Goal: Communication & Community: Answer question/provide support

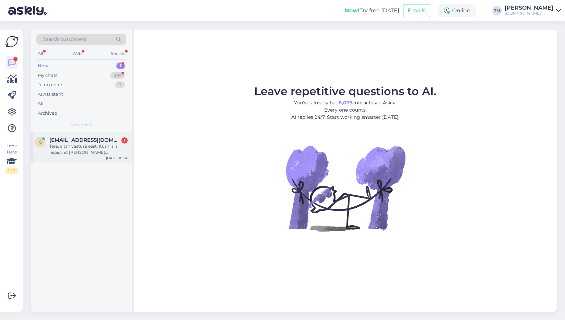
click at [110, 151] on div "Tere, aitäh vastuse eest. Küsin siis niipidi, et [PERSON_NAME]. [PERSON_NAME] o…" at bounding box center [88, 149] width 78 height 12
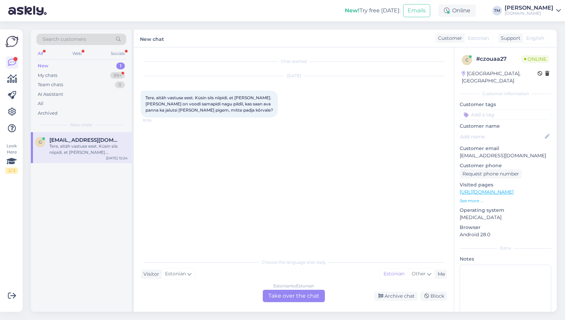
click at [85, 150] on div "Tere, aitäh vastuse eest. Küsin siis niipidi, et [PERSON_NAME]. [PERSON_NAME] o…" at bounding box center [88, 149] width 78 height 12
click at [66, 74] on div "My chats 99+" at bounding box center [81, 76] width 90 height 10
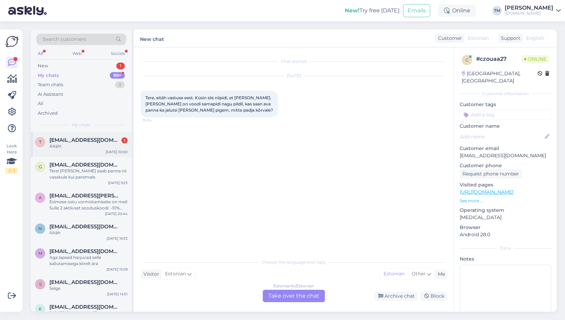
click at [79, 143] on span "[EMAIL_ADDRESS][DOMAIN_NAME]" at bounding box center [84, 140] width 71 height 6
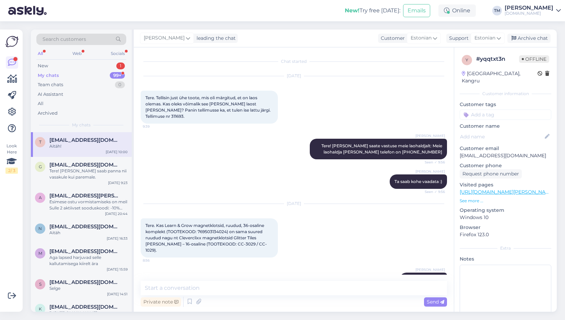
scroll to position [79, 0]
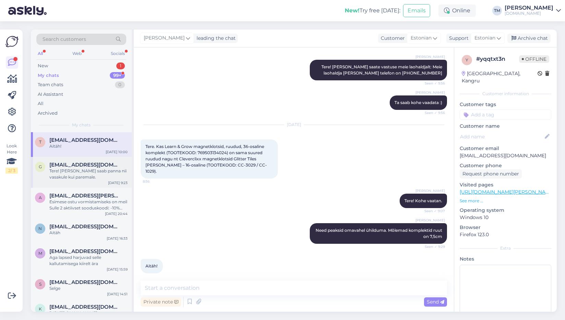
click at [74, 173] on div "Tere! [PERSON_NAME] saab panna nii vasakule kui paremale." at bounding box center [88, 174] width 78 height 12
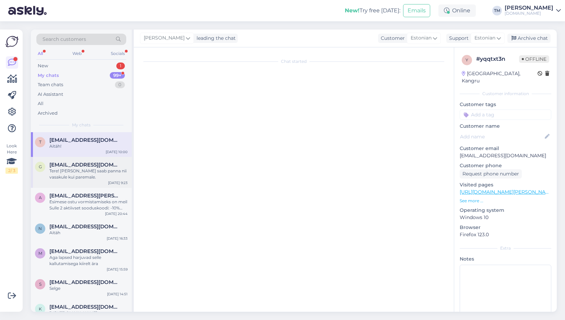
scroll to position [0, 0]
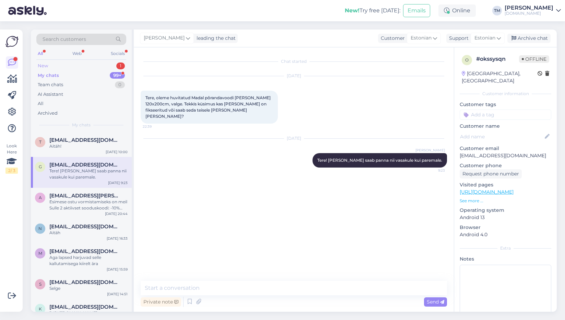
click at [64, 67] on div "New 1" at bounding box center [81, 66] width 90 height 10
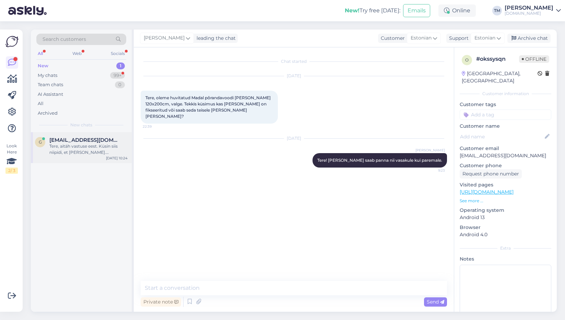
click at [82, 145] on div "Tere, aitäh vastuse eest. Küsin siis niipidi, et [PERSON_NAME]. [PERSON_NAME] o…" at bounding box center [88, 149] width 78 height 12
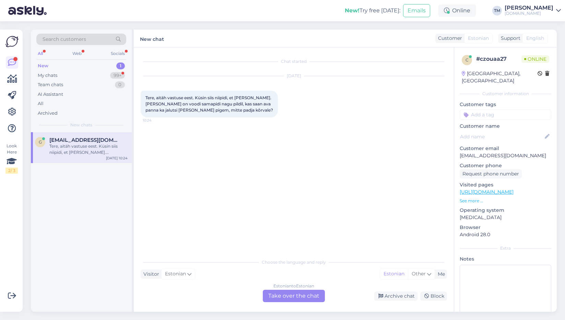
click at [290, 295] on div "Estonian to Estonian Take over the chat" at bounding box center [294, 296] width 62 height 12
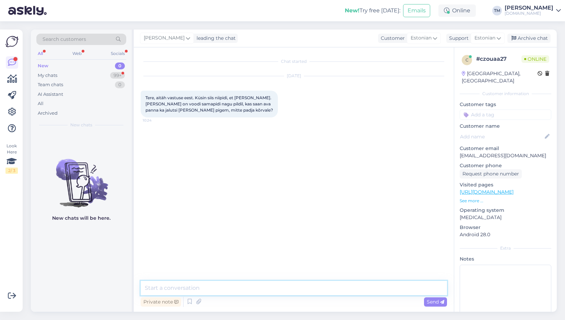
click at [249, 284] on textarea at bounding box center [294, 288] width 306 height 14
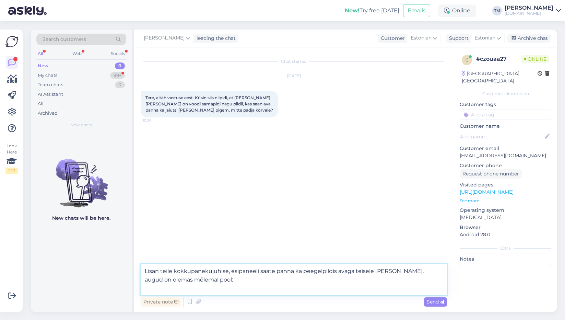
paste textarea "[URL][DOMAIN_NAME][PERSON_NAME]"
type textarea "Lisan teile kokkupanekujuhise, esipaneeli saate panna ka peegelpildis avaga tei…"
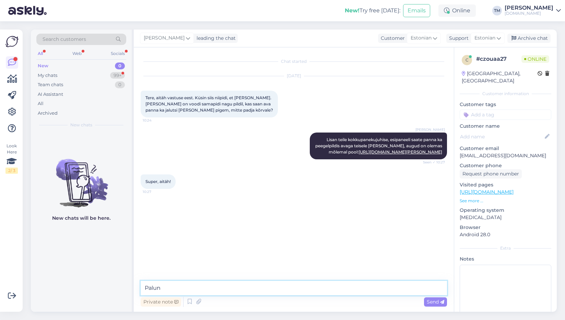
type textarea "Palun!"
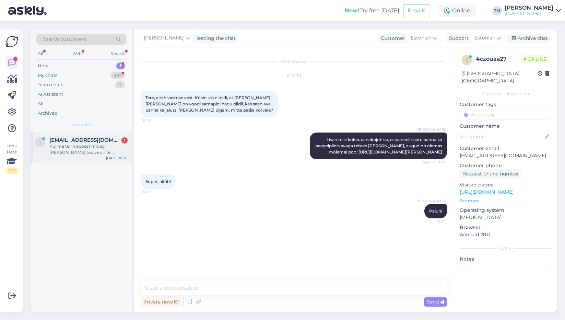
click at [78, 157] on div "i [PERSON_NAME][EMAIL_ADDRESS][DOMAIN_NAME] 1 Kui ma tellin epoest midagi [PERS…" at bounding box center [81, 147] width 101 height 31
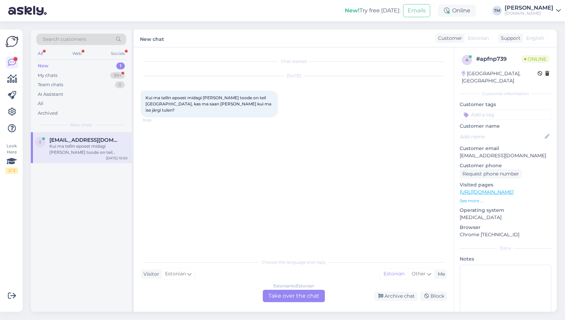
click at [295, 295] on div "Estonian to Estonian Take over the chat" at bounding box center [294, 296] width 62 height 12
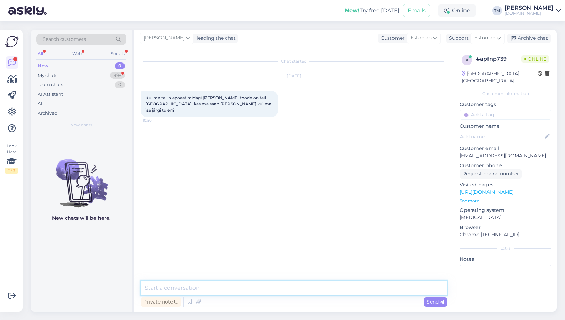
click at [268, 286] on textarea at bounding box center [294, 288] width 306 height 14
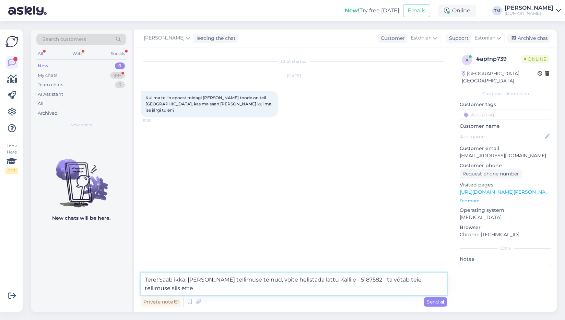
type textarea "Tere! Saab ikka. [PERSON_NAME] tellimuse teinud, võite helistada lattu Kallile …"
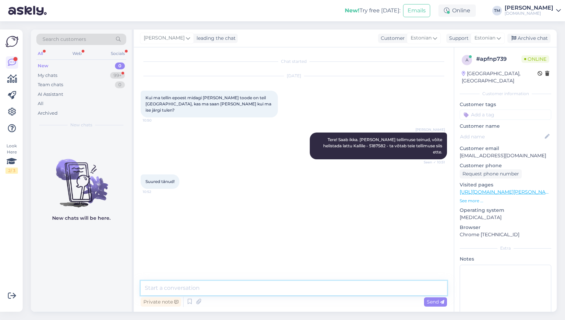
click at [159, 289] on textarea at bounding box center [294, 288] width 306 height 14
type textarea "Palun!"
